Goal: Register for event/course

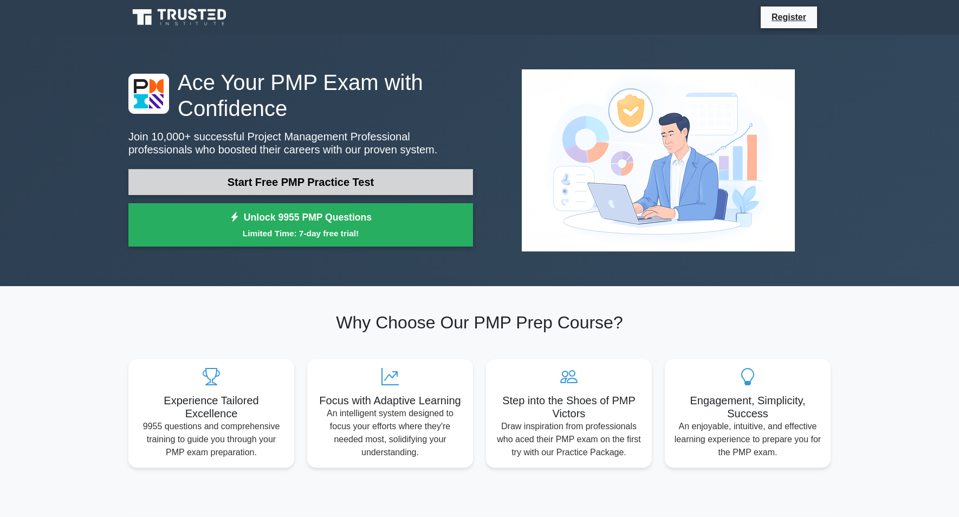
click at [270, 181] on link "Start Free PMP Practice Test" at bounding box center [300, 182] width 345 height 26
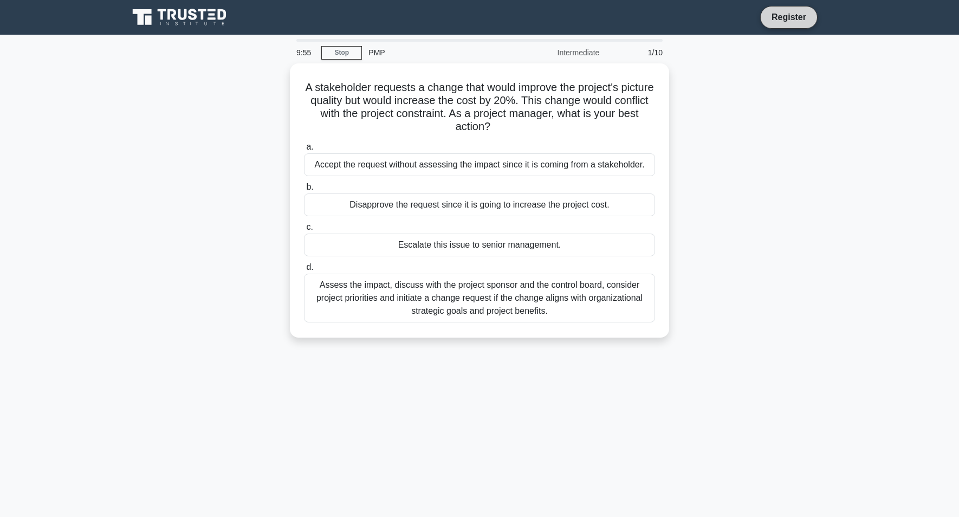
click at [785, 15] on link "Register" at bounding box center [789, 17] width 48 height 14
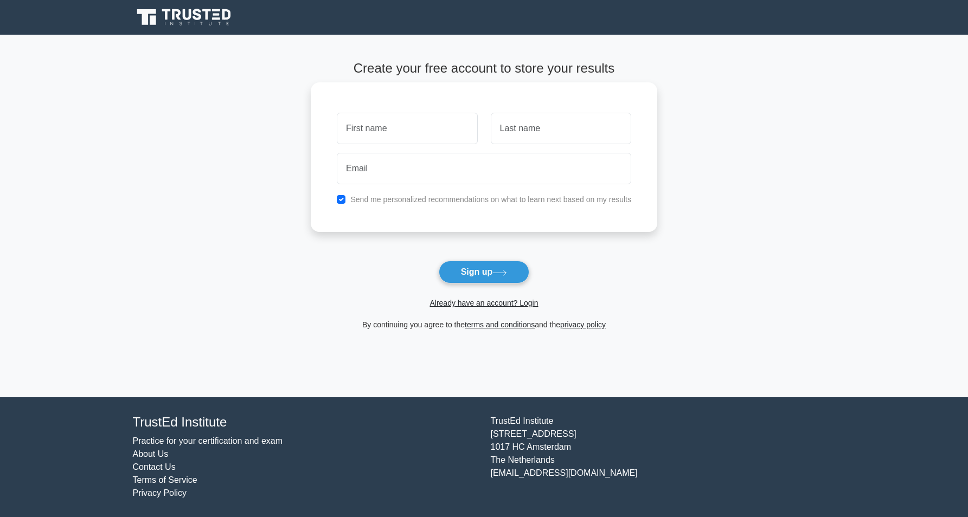
click at [388, 132] on input "text" at bounding box center [407, 128] width 140 height 31
